Goal: Information Seeking & Learning: Learn about a topic

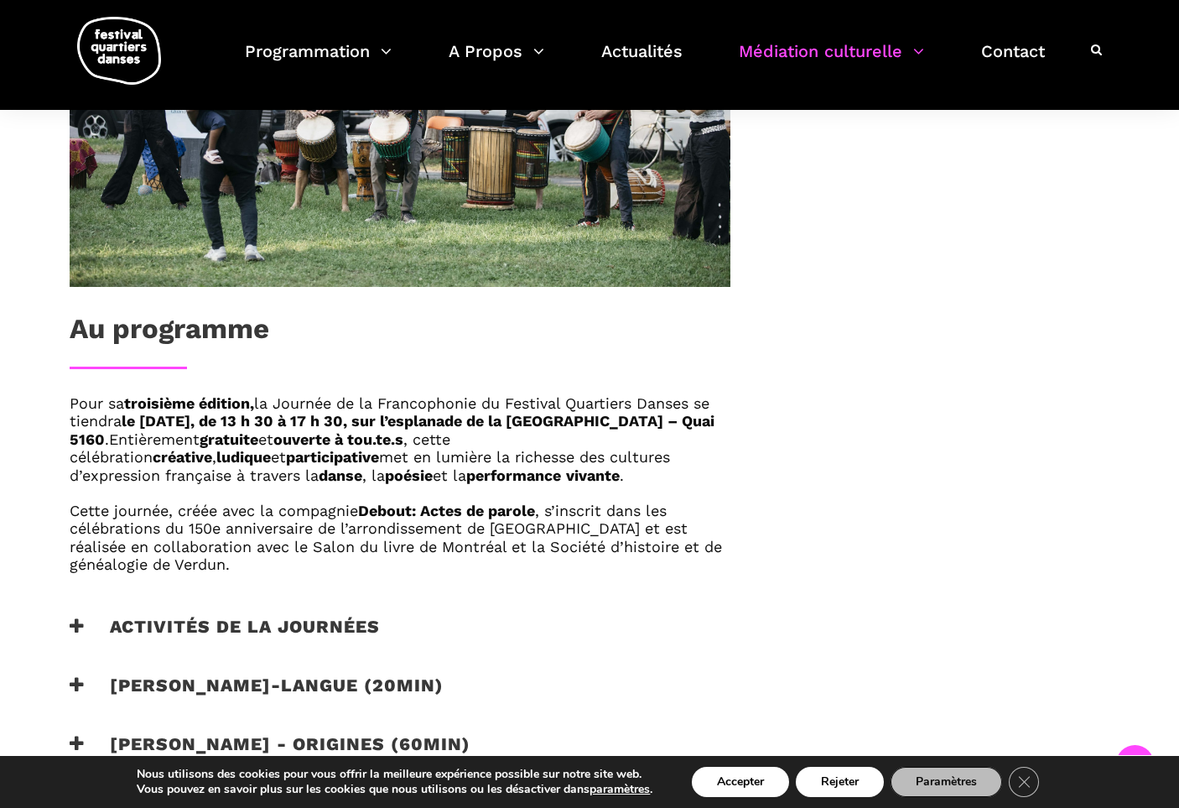
scroll to position [780, 0]
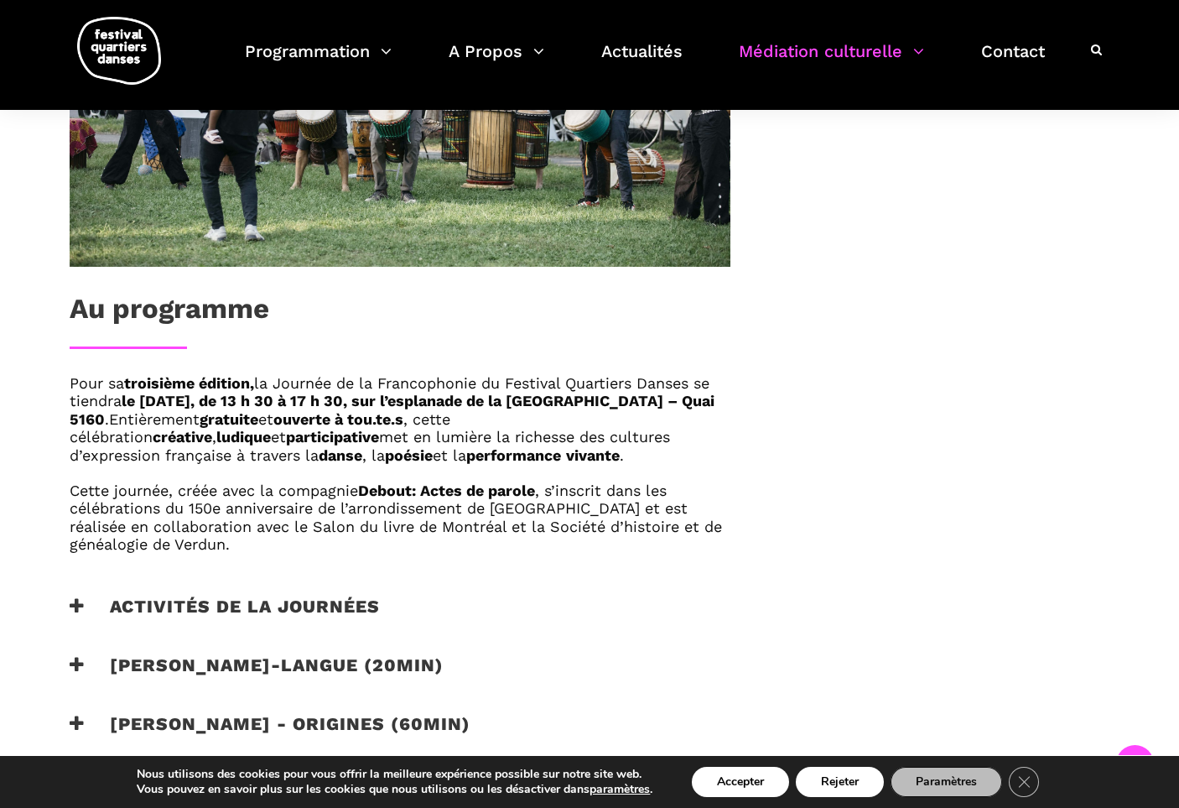
click at [403, 417] on strong "ouverte à tou.te.s" at bounding box center [338, 419] width 130 height 18
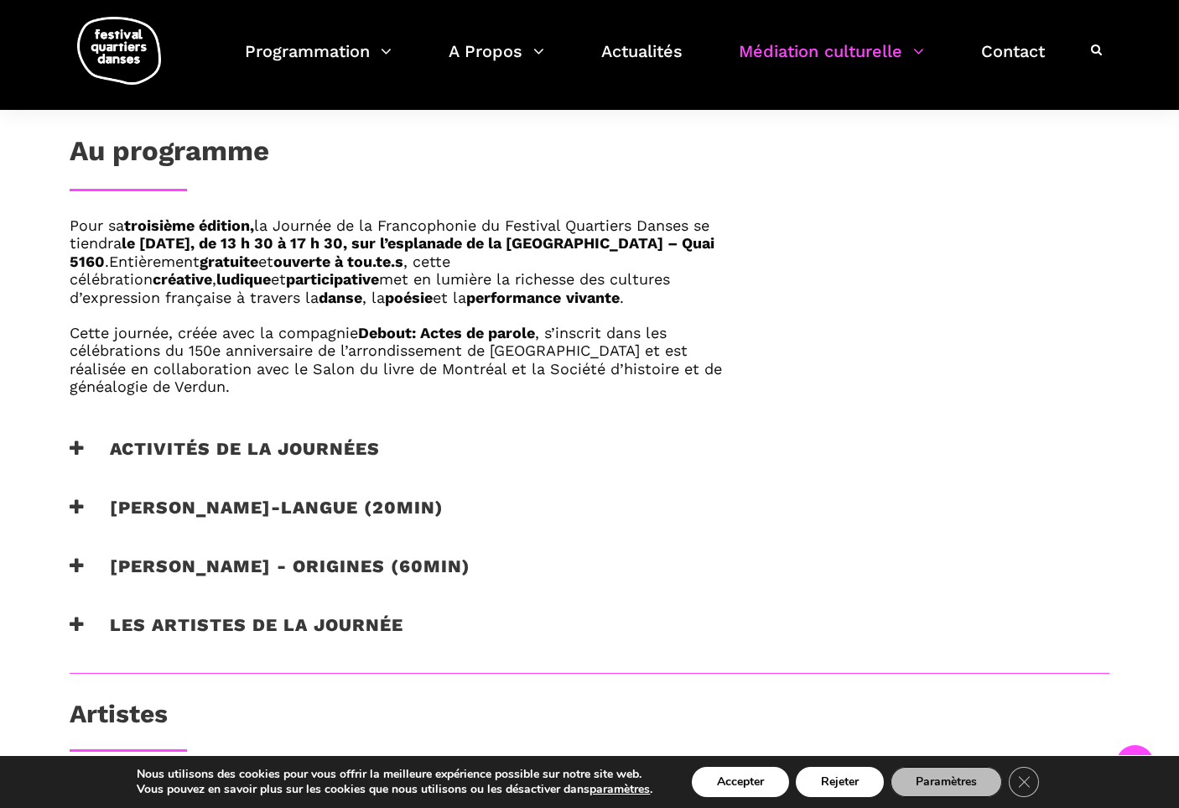
scroll to position [909, 0]
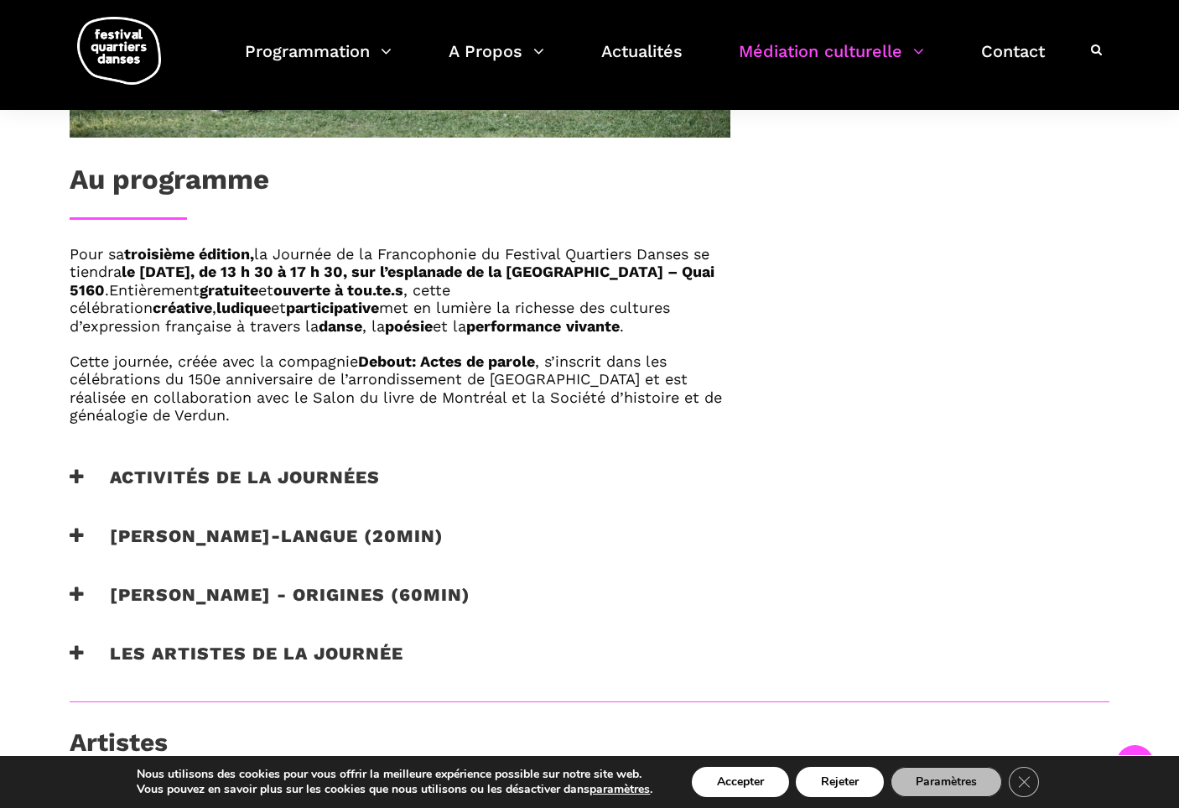
click at [430, 533] on h3 "[PERSON_NAME]-langue (20min)" at bounding box center [257, 546] width 374 height 42
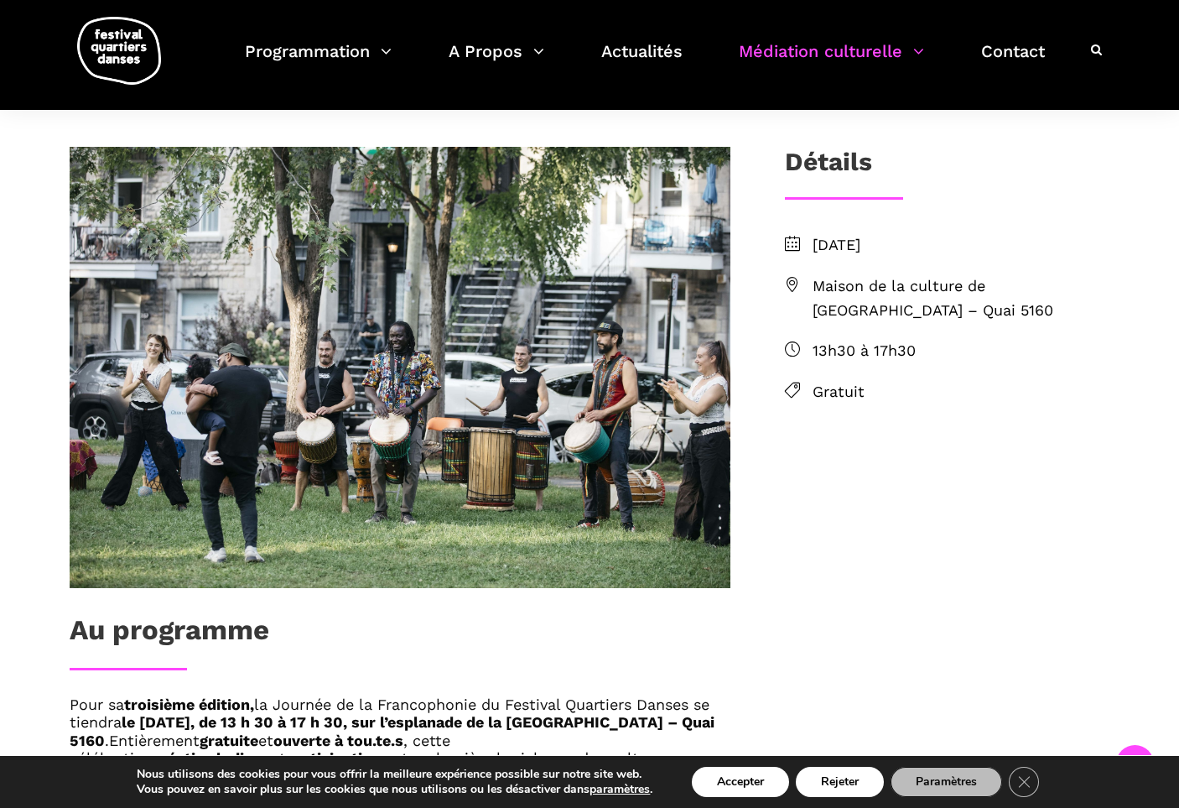
scroll to position [450, 0]
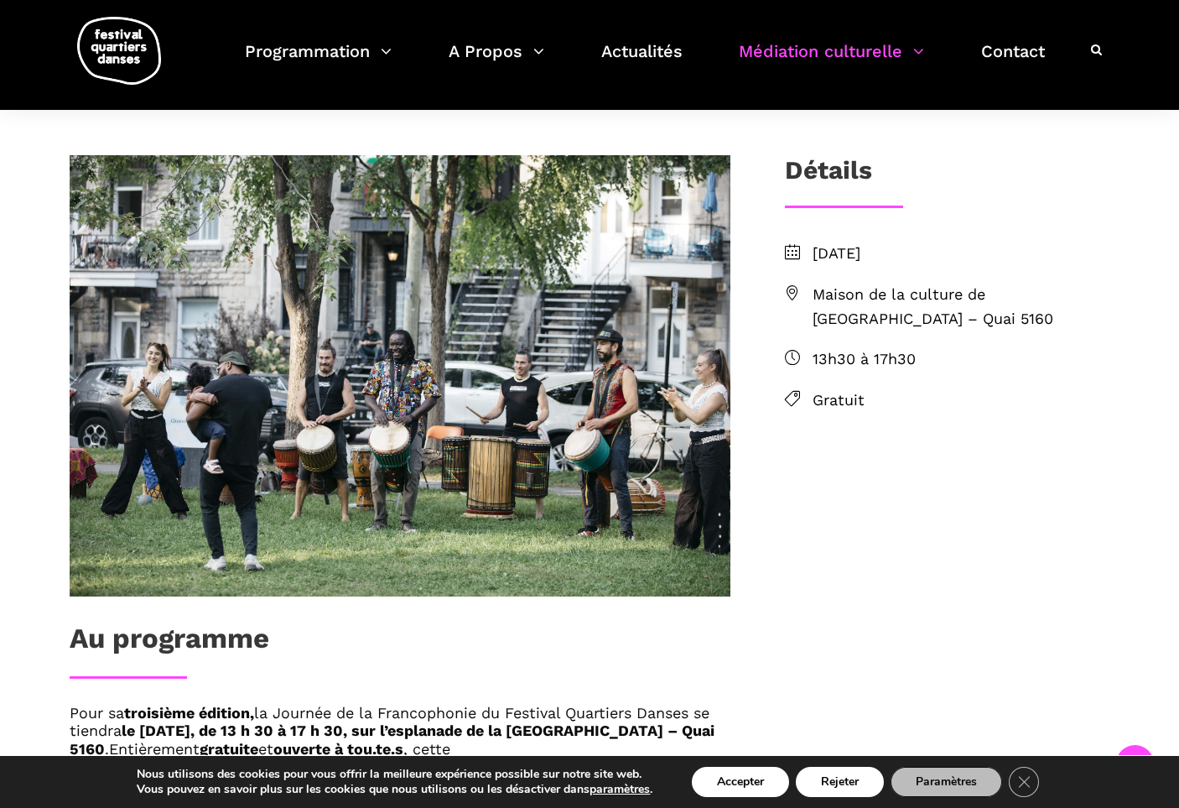
click at [837, 400] on span "Gratuit" at bounding box center [961, 400] width 297 height 24
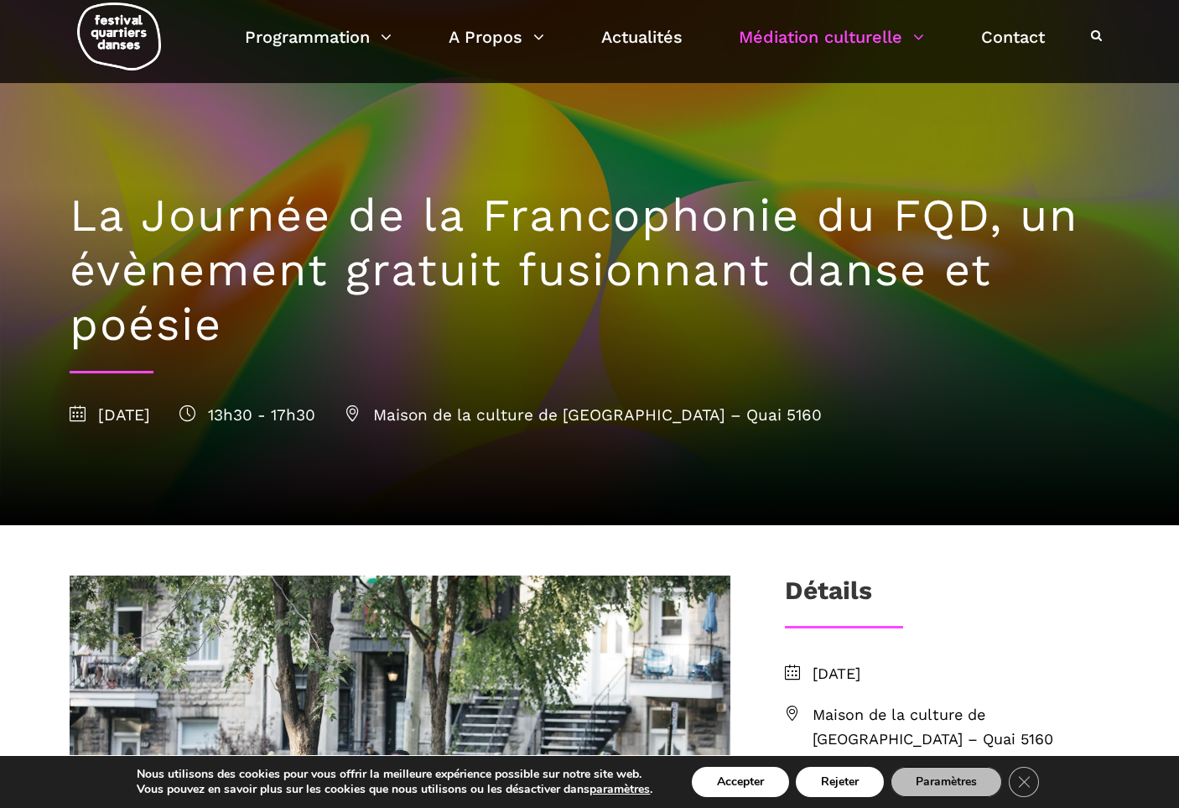
scroll to position [29, 0]
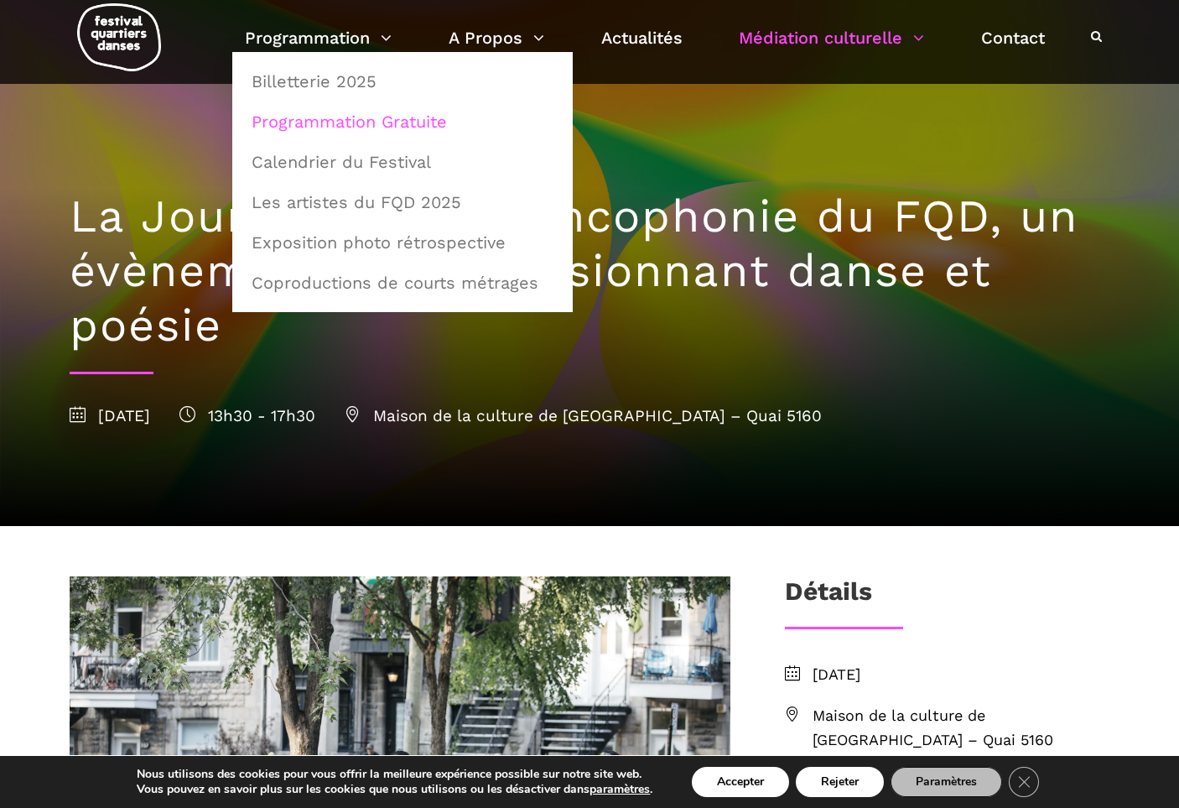
click at [342, 122] on link "Programmation Gratuite" at bounding box center [403, 121] width 322 height 39
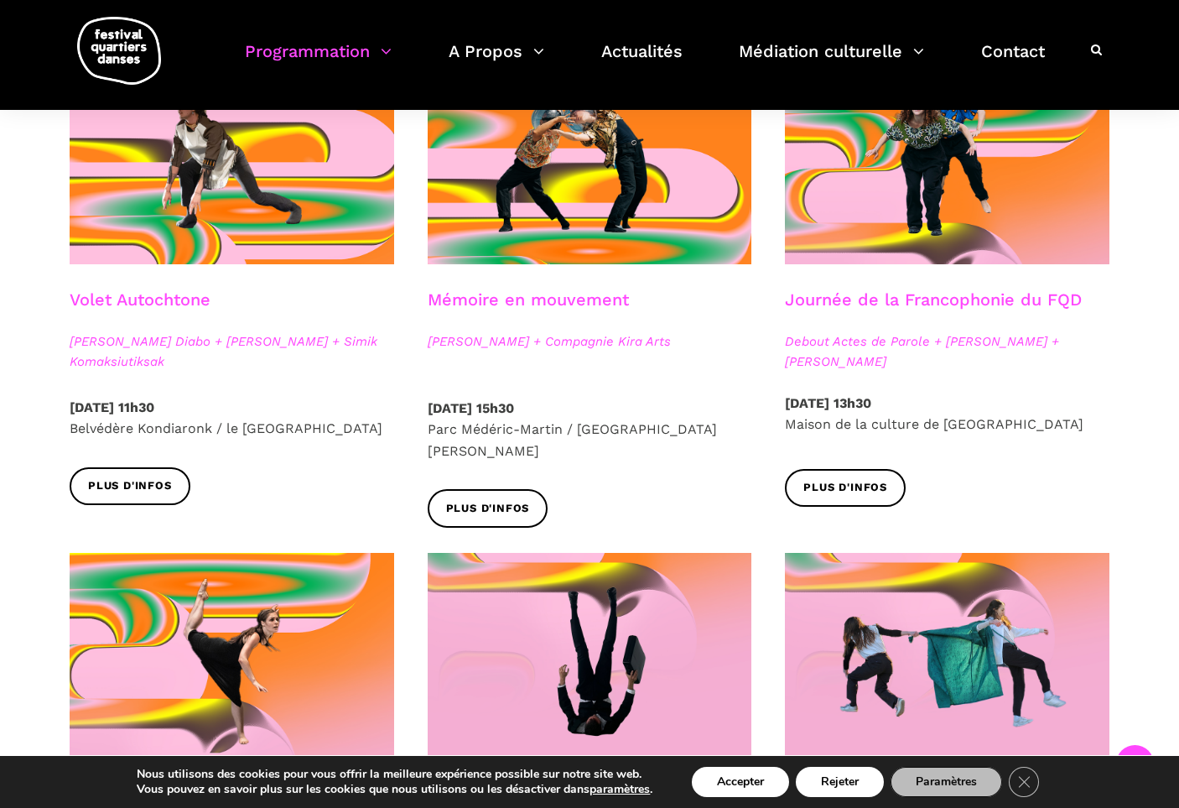
scroll to position [962, 0]
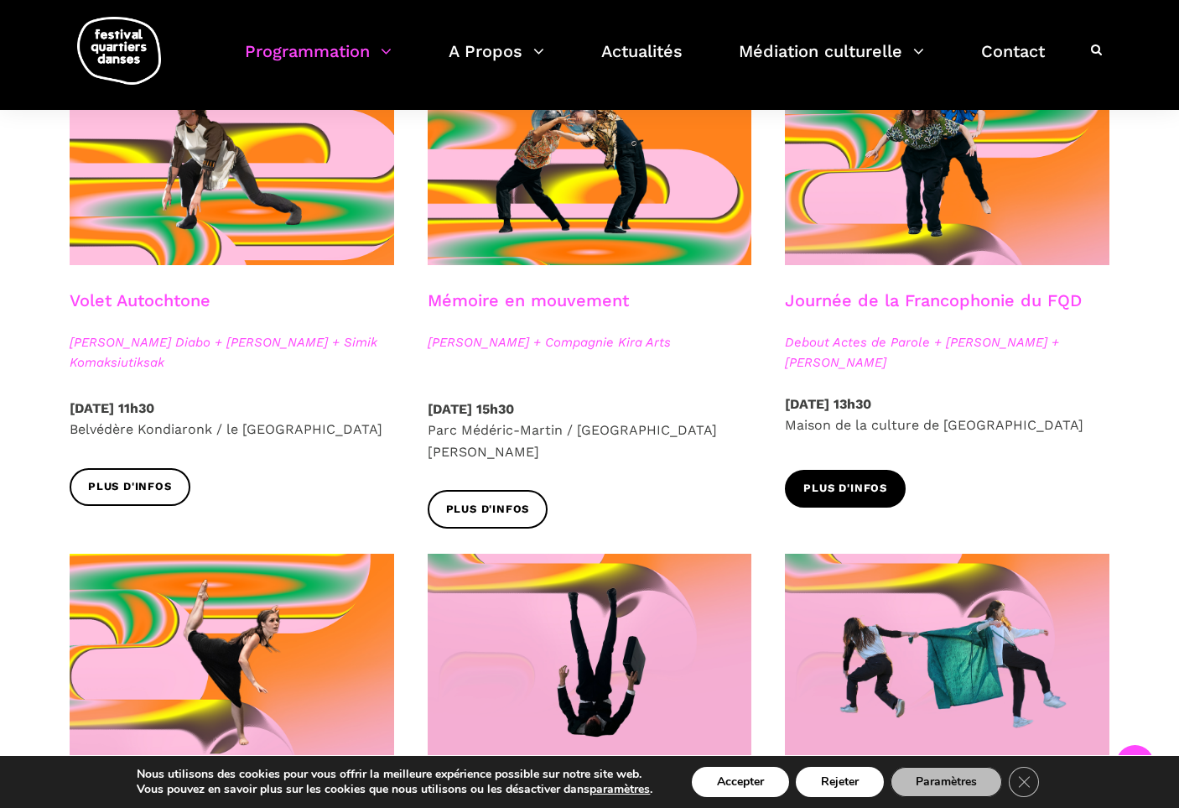
click at [844, 490] on span "Plus d'infos" at bounding box center [846, 489] width 84 height 18
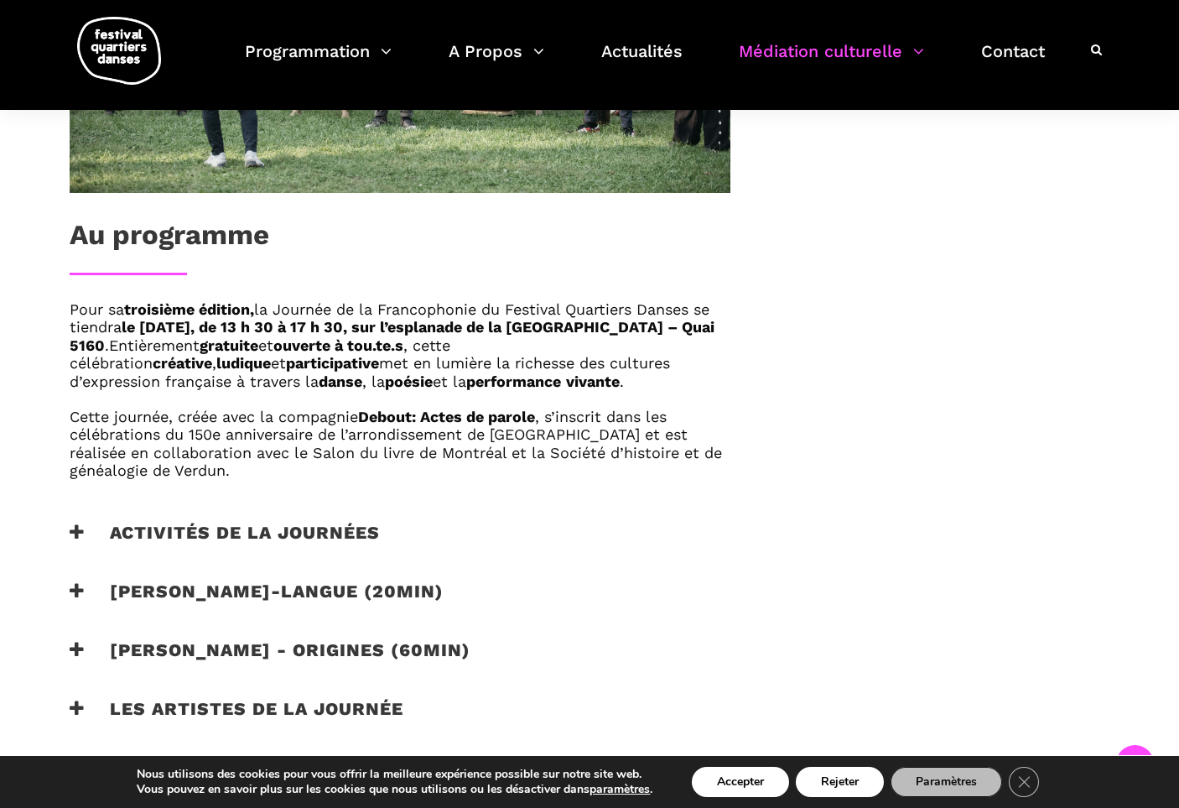
scroll to position [868, 0]
